Goal: Understand process/instructions

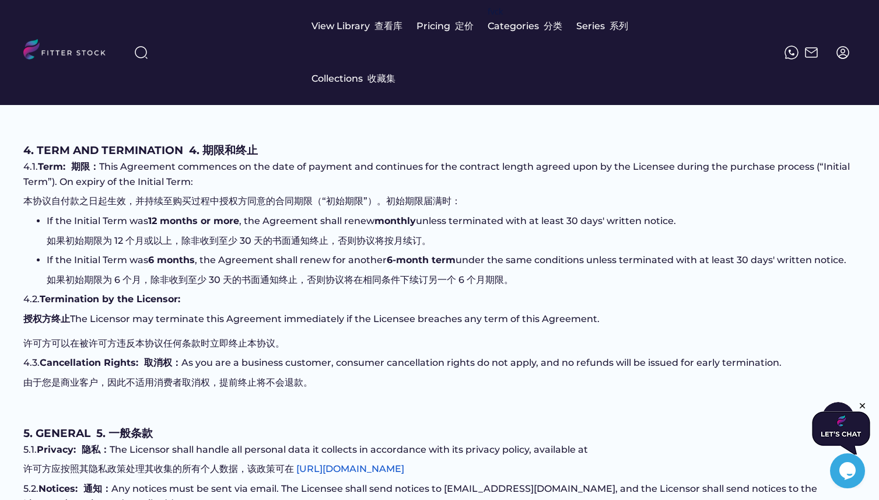
scroll to position [1271, 0]
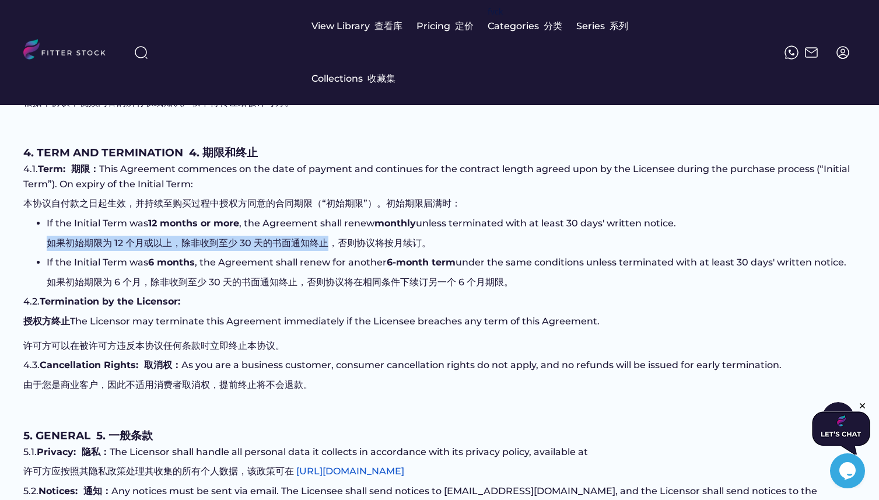
drag, startPoint x: 46, startPoint y: 227, endPoint x: 309, endPoint y: 230, distance: 262.9
click at [325, 237] on font "如果初始期限为 12 个月或以上，除非收到至少 30 天的书面通知终止，否则协议将按月续订。" at bounding box center [239, 242] width 384 height 11
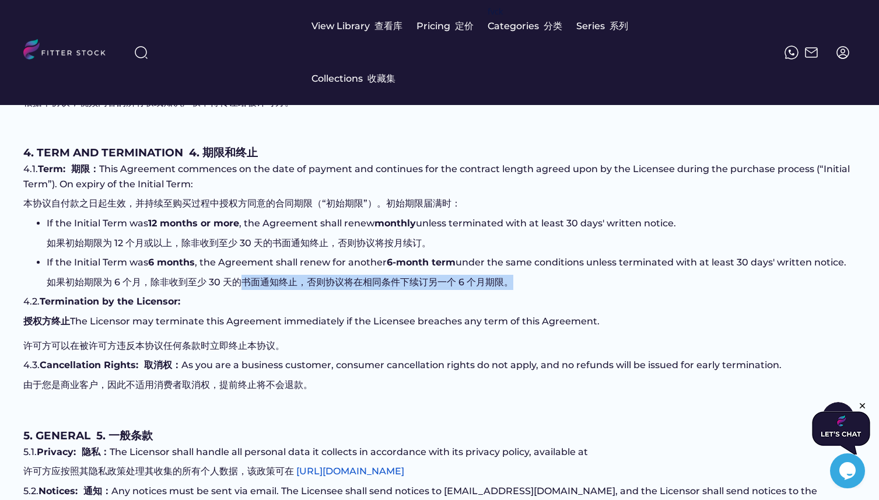
drag, startPoint x: 69, startPoint y: 276, endPoint x: 243, endPoint y: 270, distance: 173.2
click at [243, 270] on li "If the Initial Term was 6 months , the Agreement shall renew for another 6-mont…" at bounding box center [451, 274] width 809 height 39
drag, startPoint x: 241, startPoint y: 277, endPoint x: 232, endPoint y: 274, distance: 10.0
click at [241, 277] on li "If the Initial Term was 6 months , the Agreement shall renew for another 6-mont…" at bounding box center [451, 274] width 809 height 39
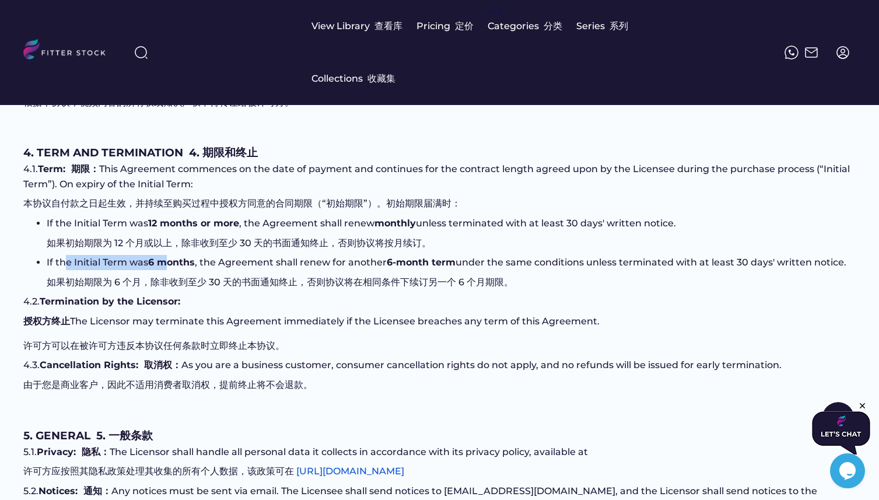
drag, startPoint x: 68, startPoint y: 247, endPoint x: 169, endPoint y: 247, distance: 101.4
click at [168, 255] on li "If the Initial Term was 6 months , the Agreement shall renew for another 6-mont…" at bounding box center [451, 274] width 809 height 39
click at [173, 276] on font "如果初始期限为 6 个月，除非收到至少 30 天的书面通知终止，否则协议将在相同条件下续订另一个 6 个月期限。" at bounding box center [280, 281] width 466 height 11
click at [289, 287] on div "VIDEO CONTENT LICENCE AGREEMENT 视频内容许可协议 This is the video content licence agre…" at bounding box center [439, 270] width 832 height 2801
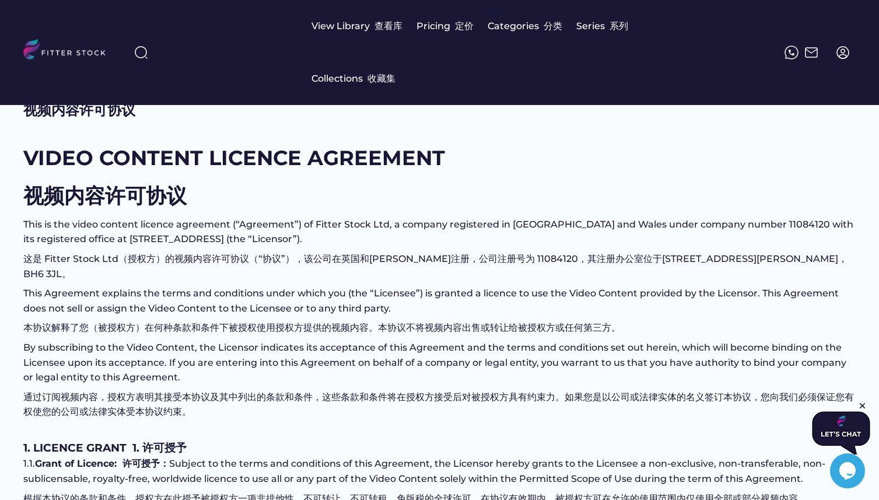
scroll to position [1, 0]
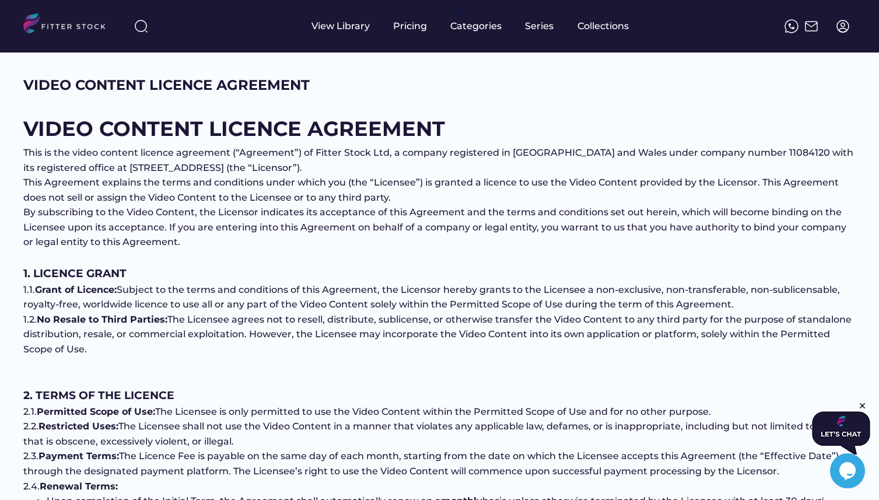
drag, startPoint x: 647, startPoint y: 94, endPoint x: 205, endPoint y: 124, distance: 442.9
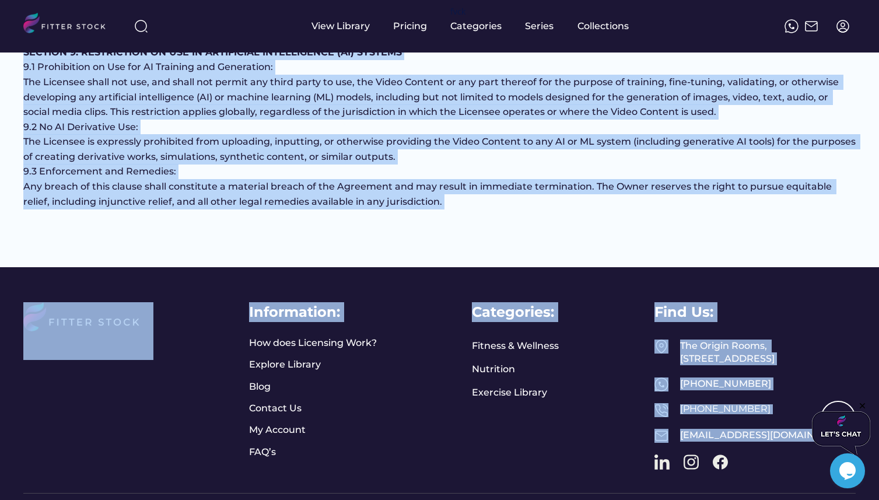
scroll to position [1379, 0]
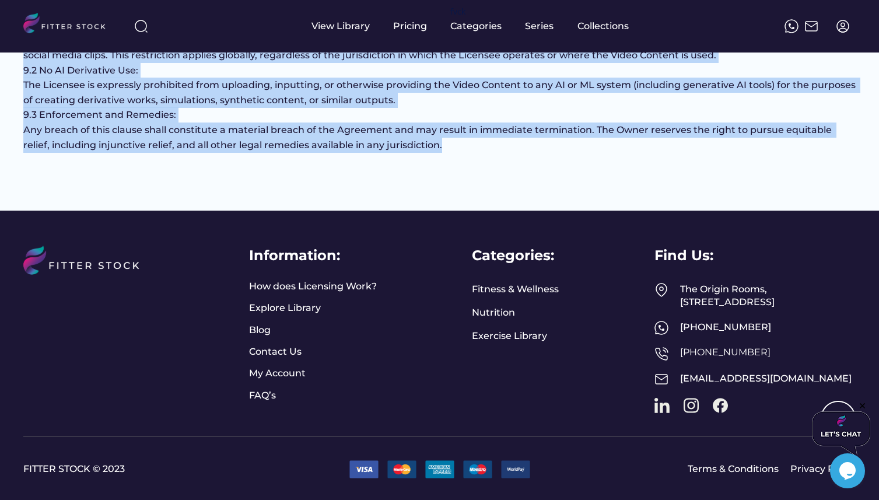
drag, startPoint x: 22, startPoint y: 79, endPoint x: 426, endPoint y: 129, distance: 407.0
